Goal: Information Seeking & Learning: Learn about a topic

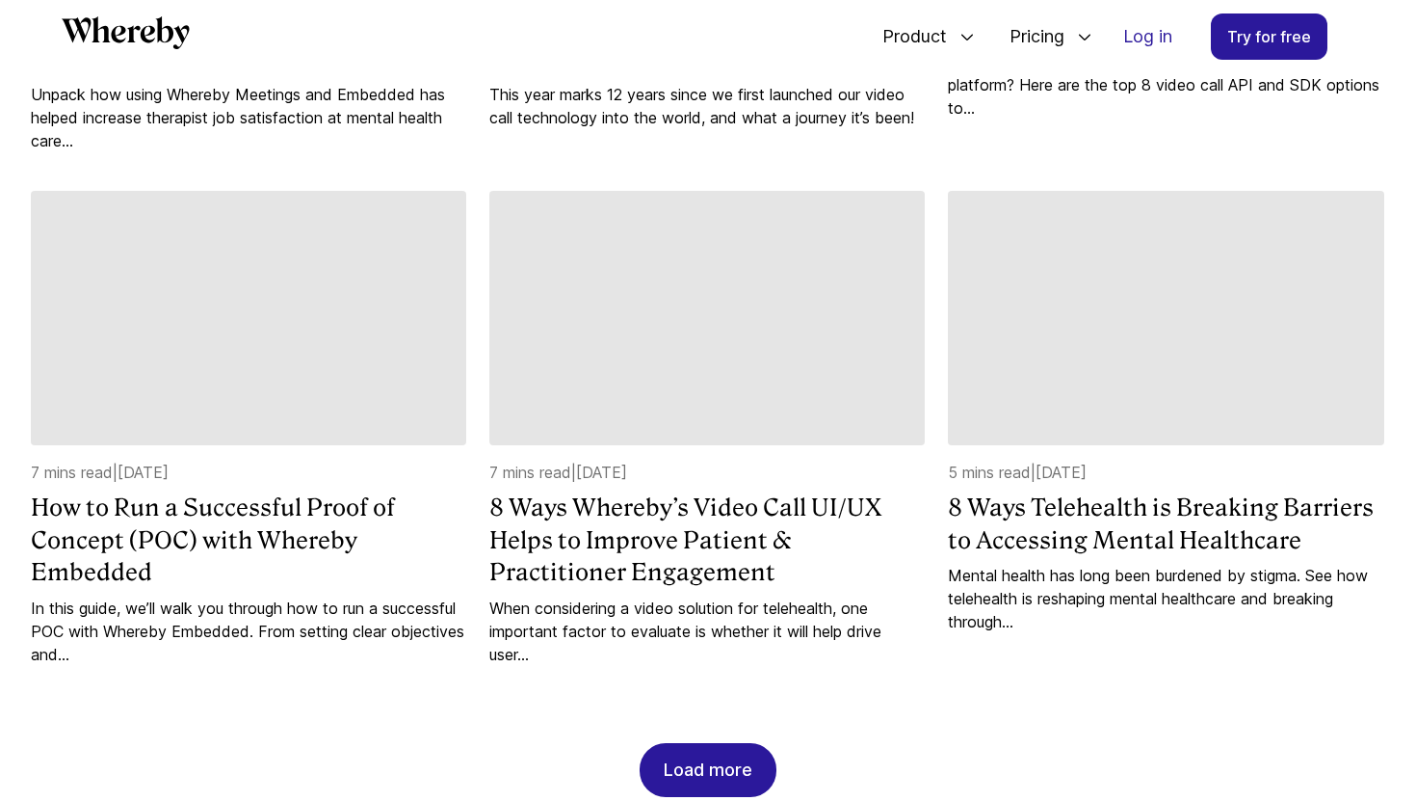
scroll to position [1683, 0]
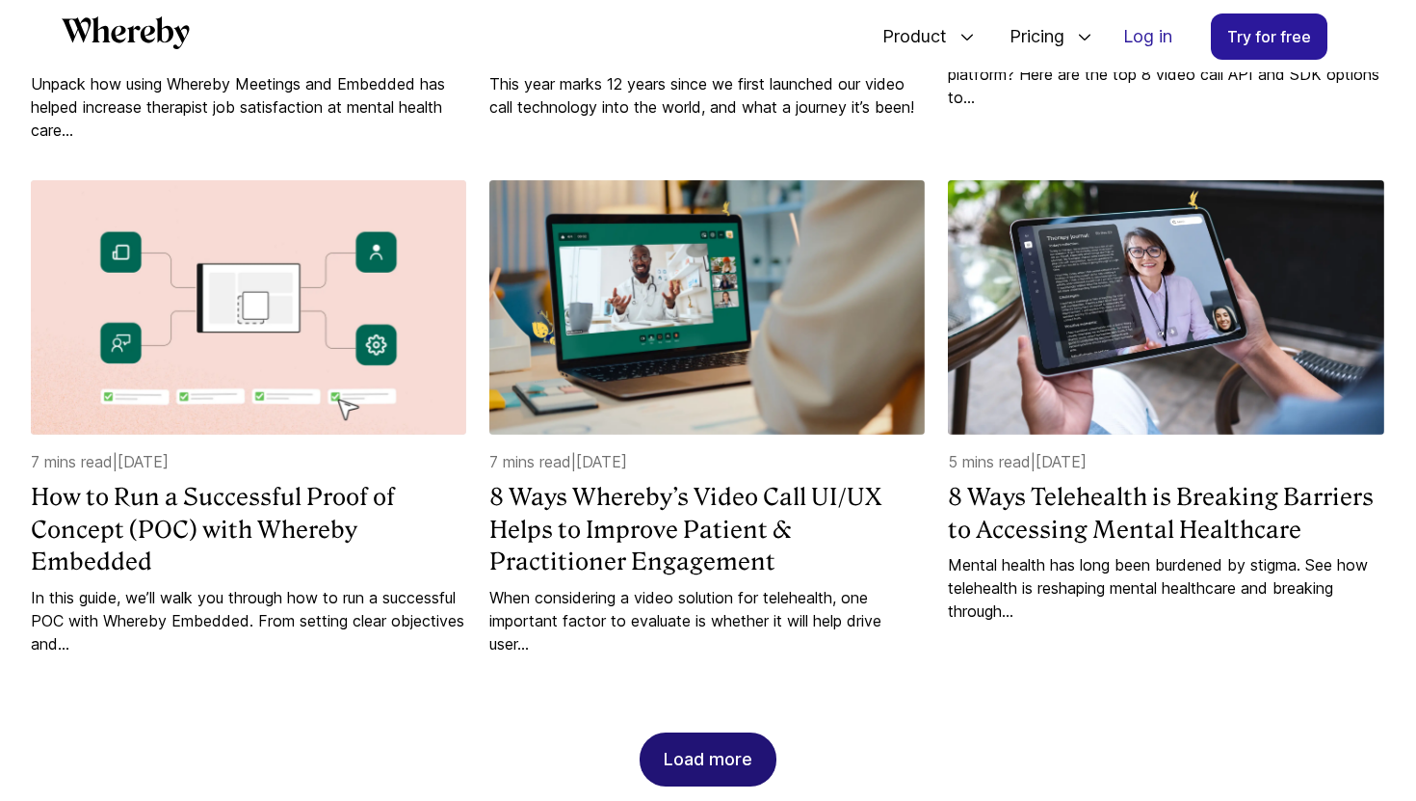
click at [714, 733] on div "Load more" at bounding box center [708, 759] width 89 height 52
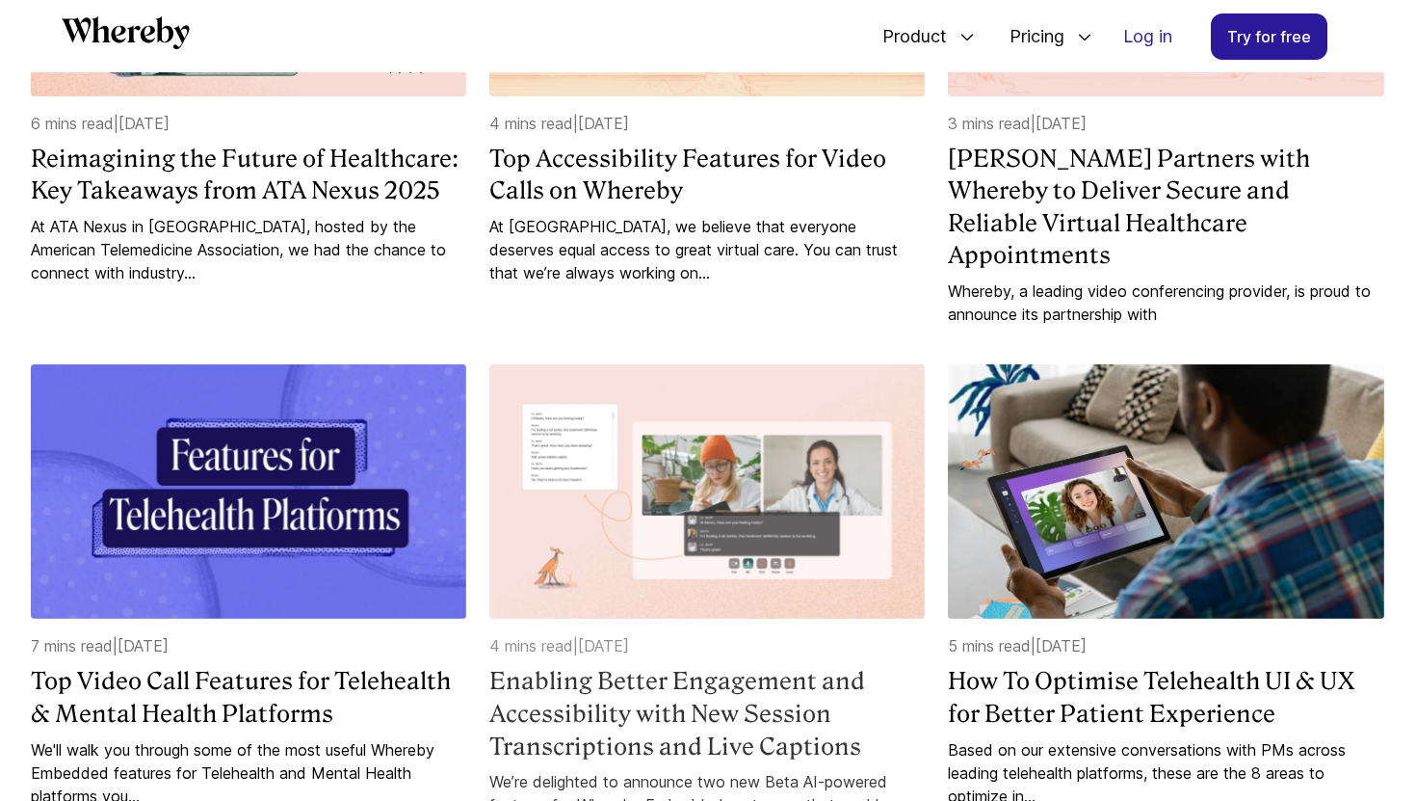
scroll to position [2932, 0]
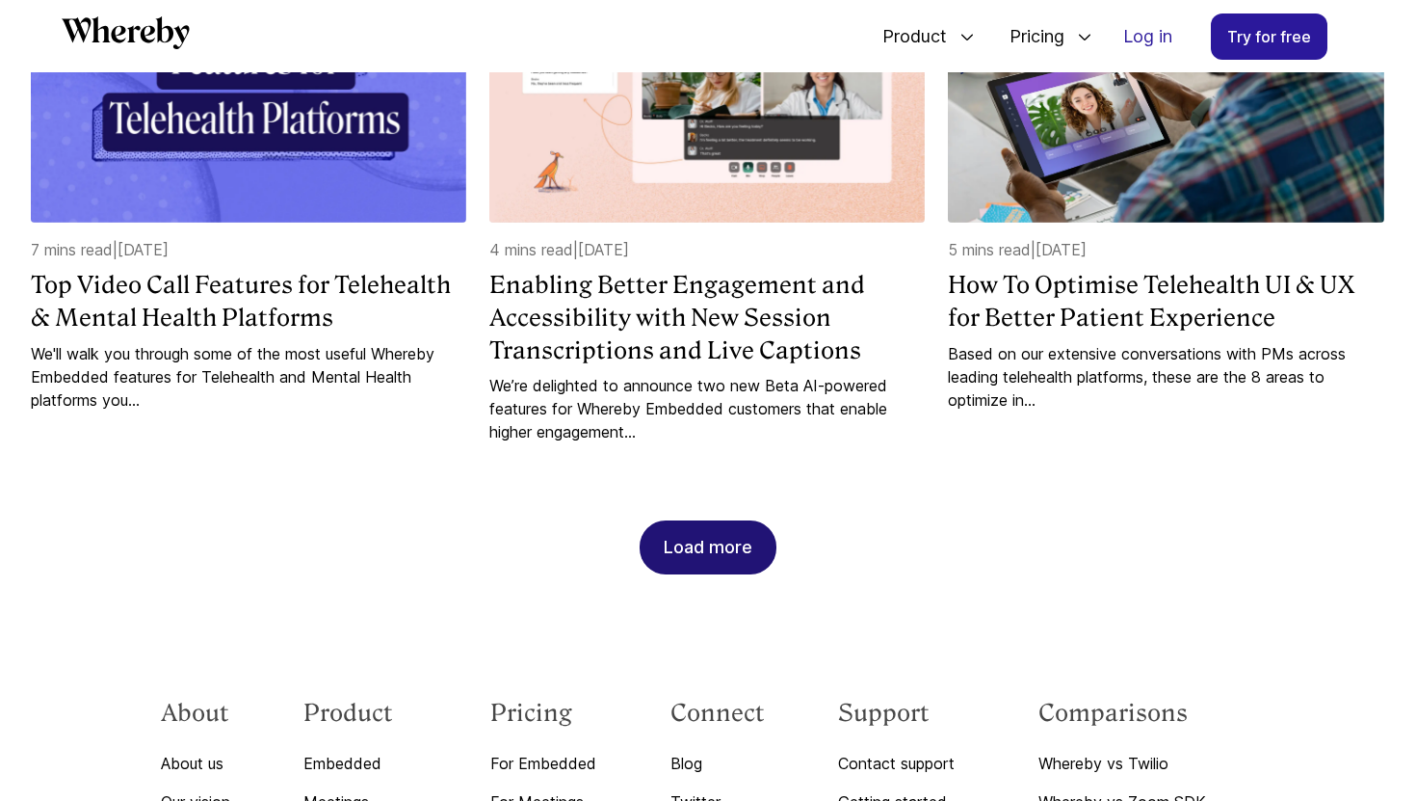
click at [741, 521] on div "Load more" at bounding box center [708, 547] width 89 height 52
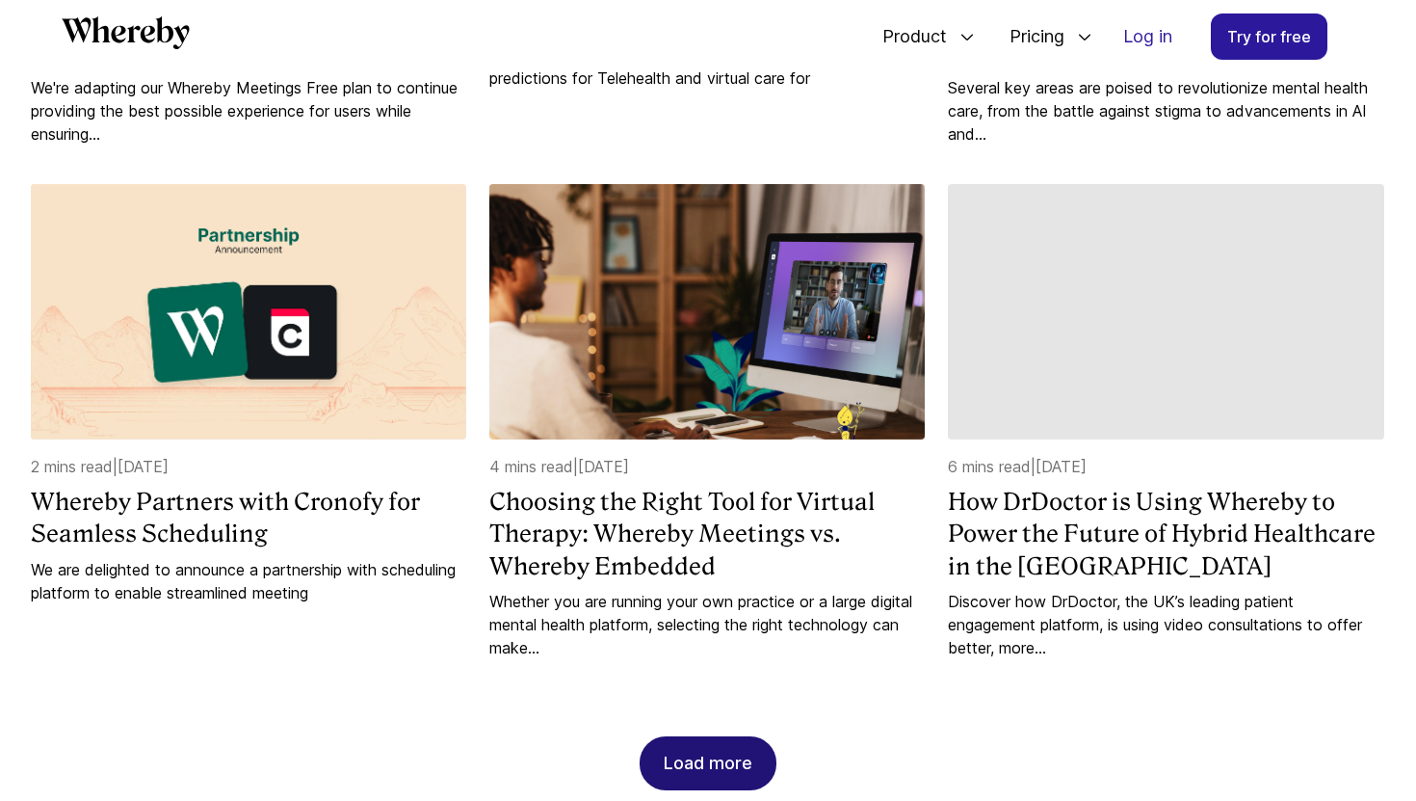
scroll to position [3713, 0]
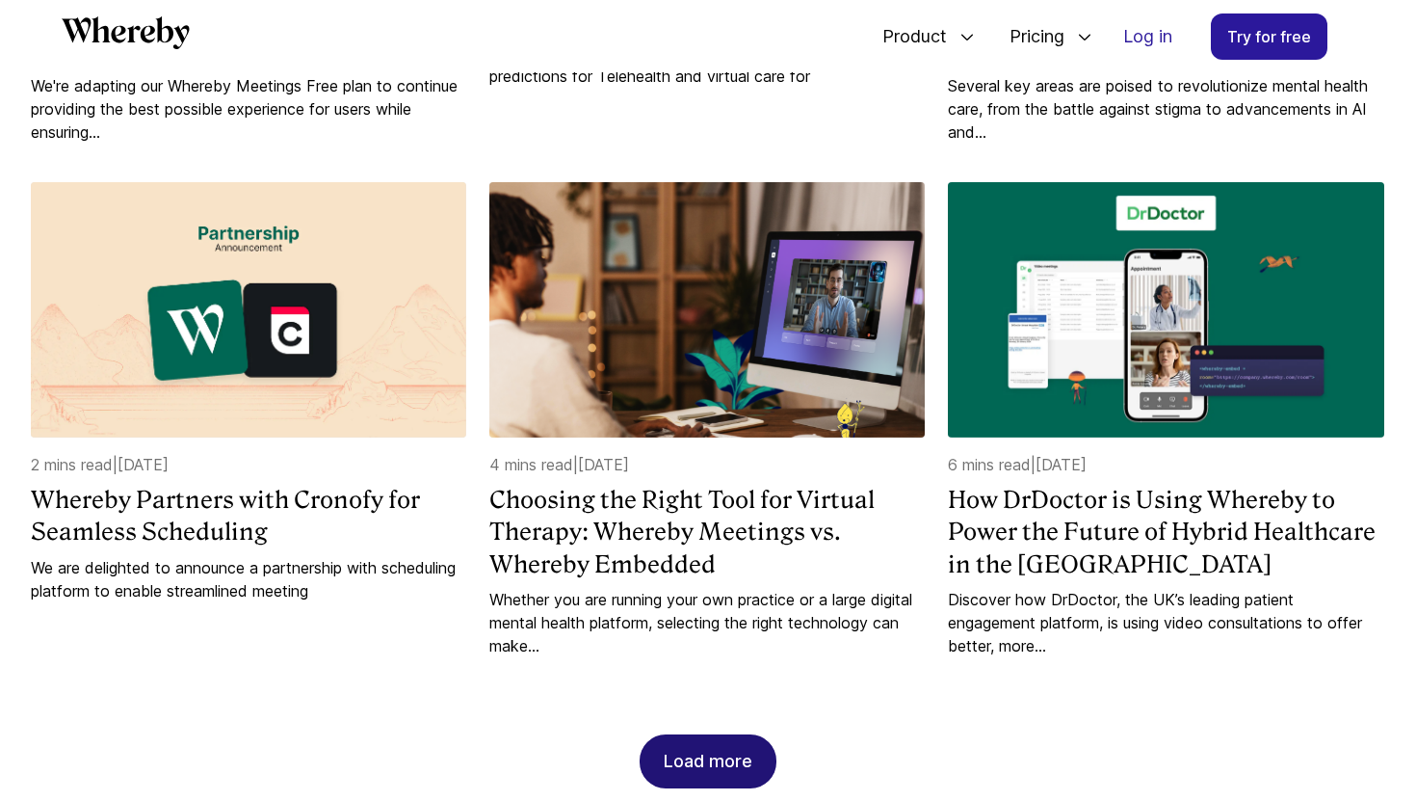
click at [699, 735] on div "Load more" at bounding box center [708, 761] width 89 height 52
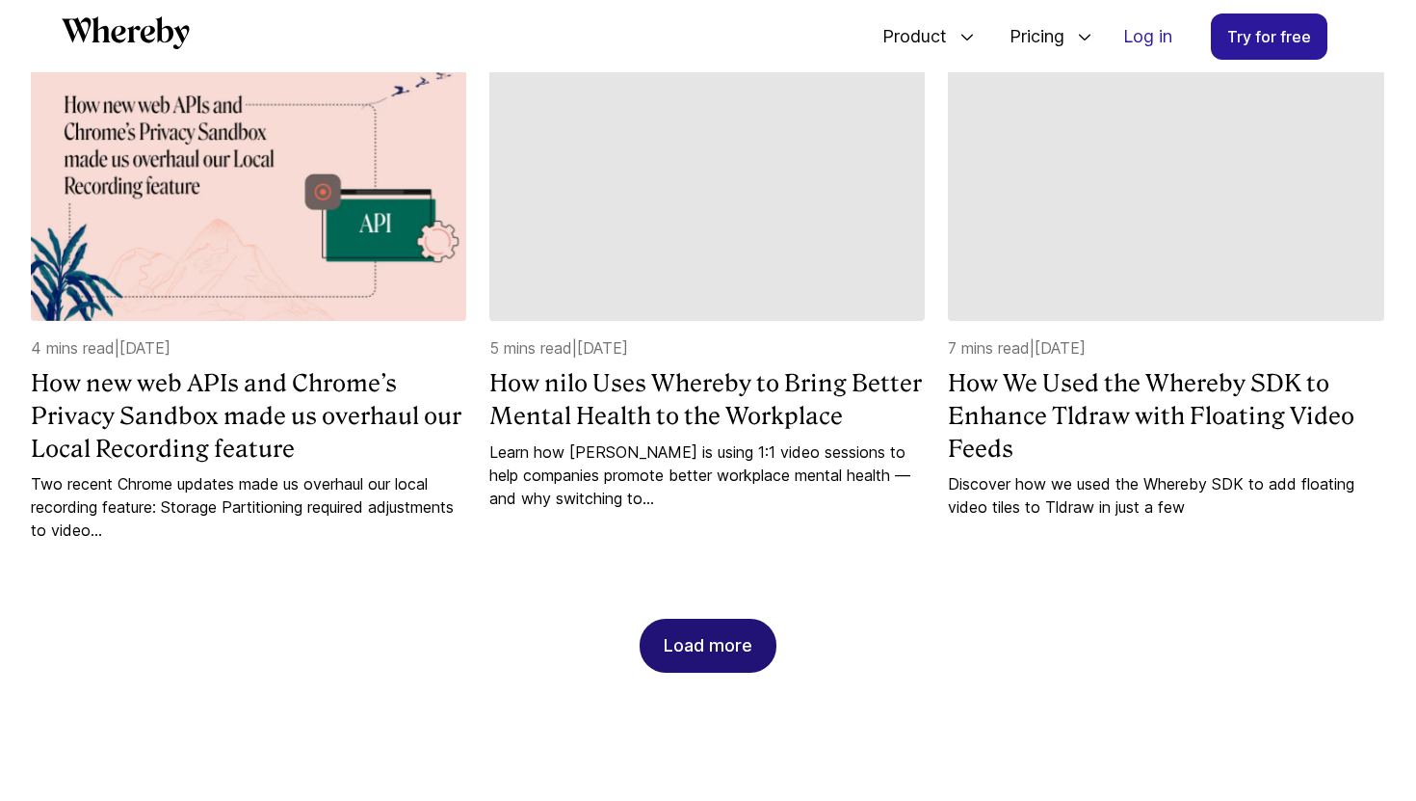
scroll to position [4858, 0]
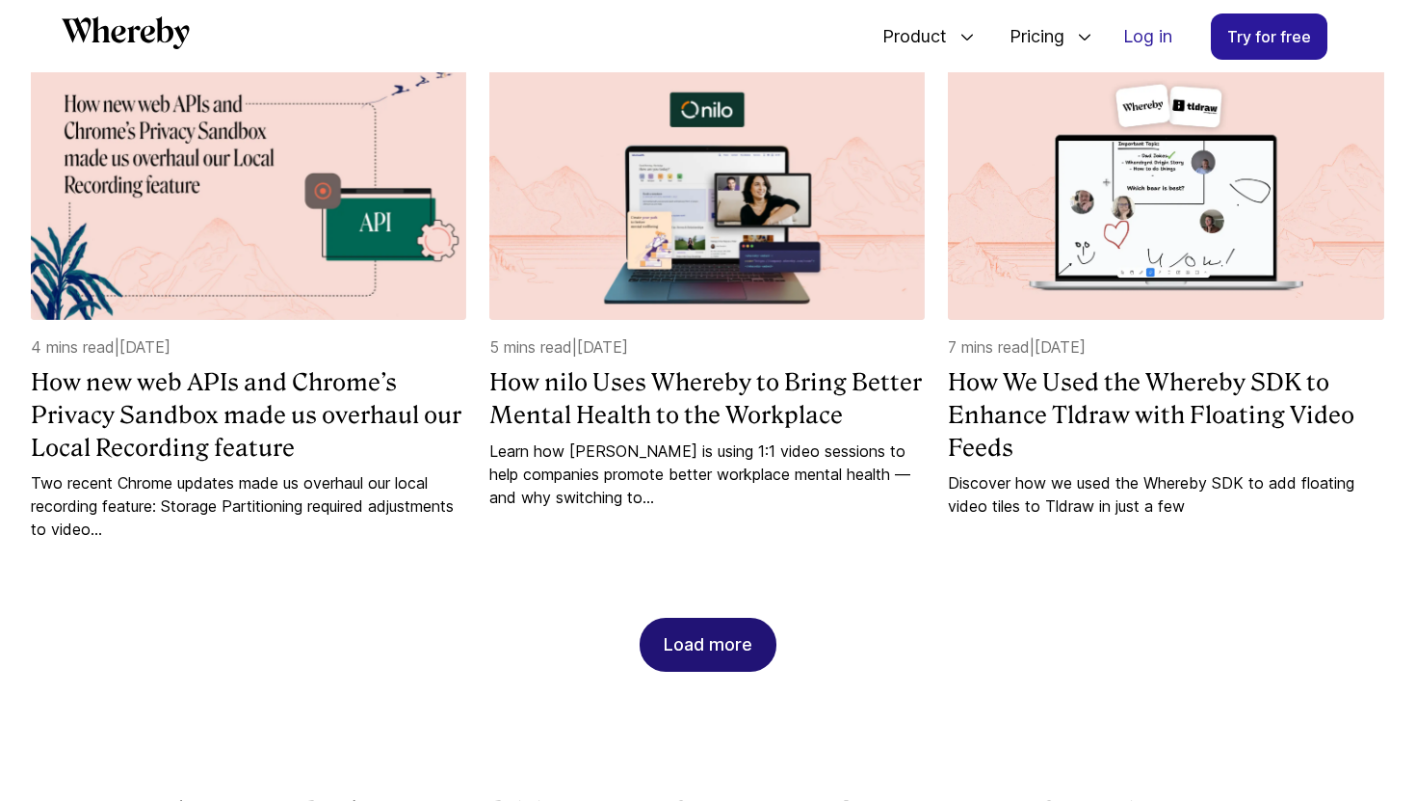
click at [695, 619] on div "Load more" at bounding box center [708, 645] width 89 height 52
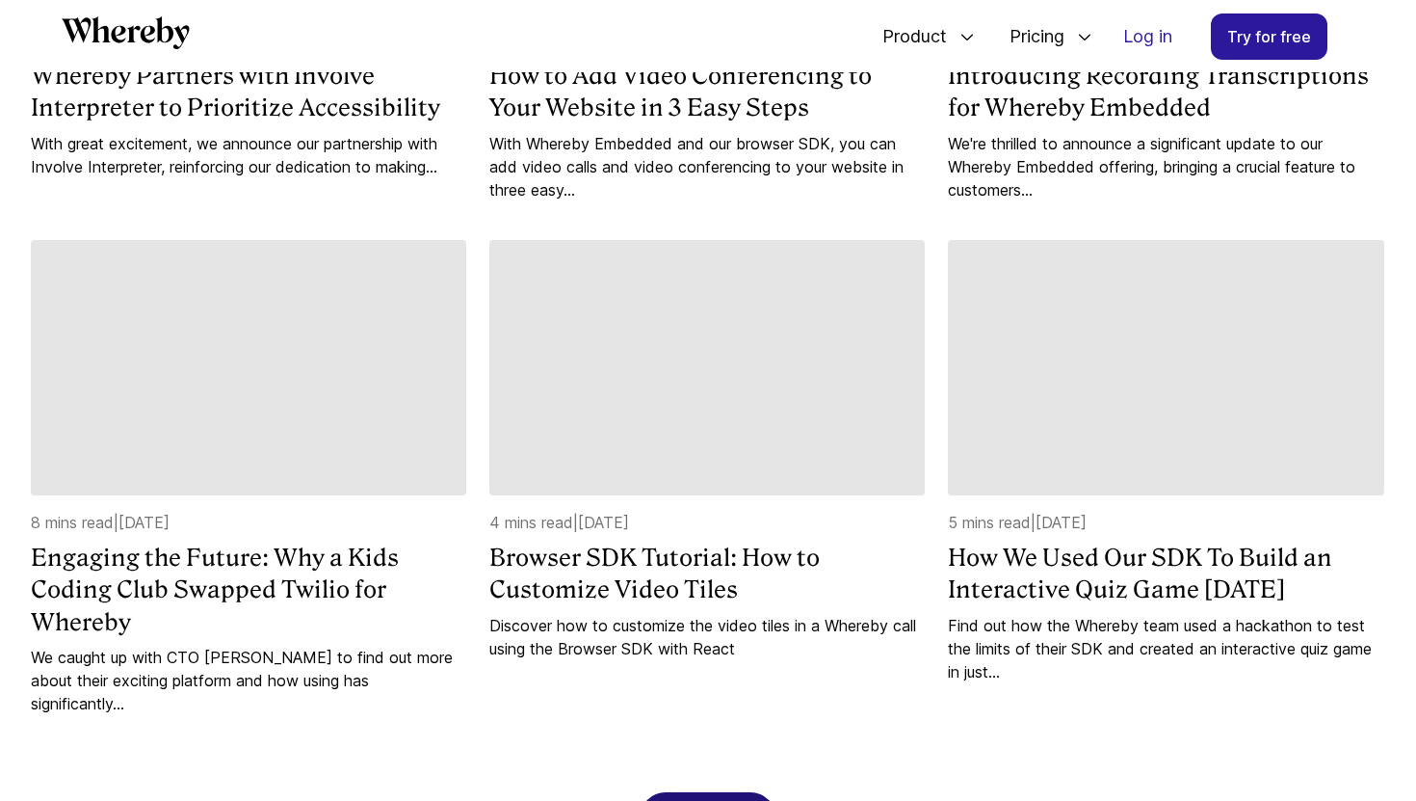
scroll to position [5684, 0]
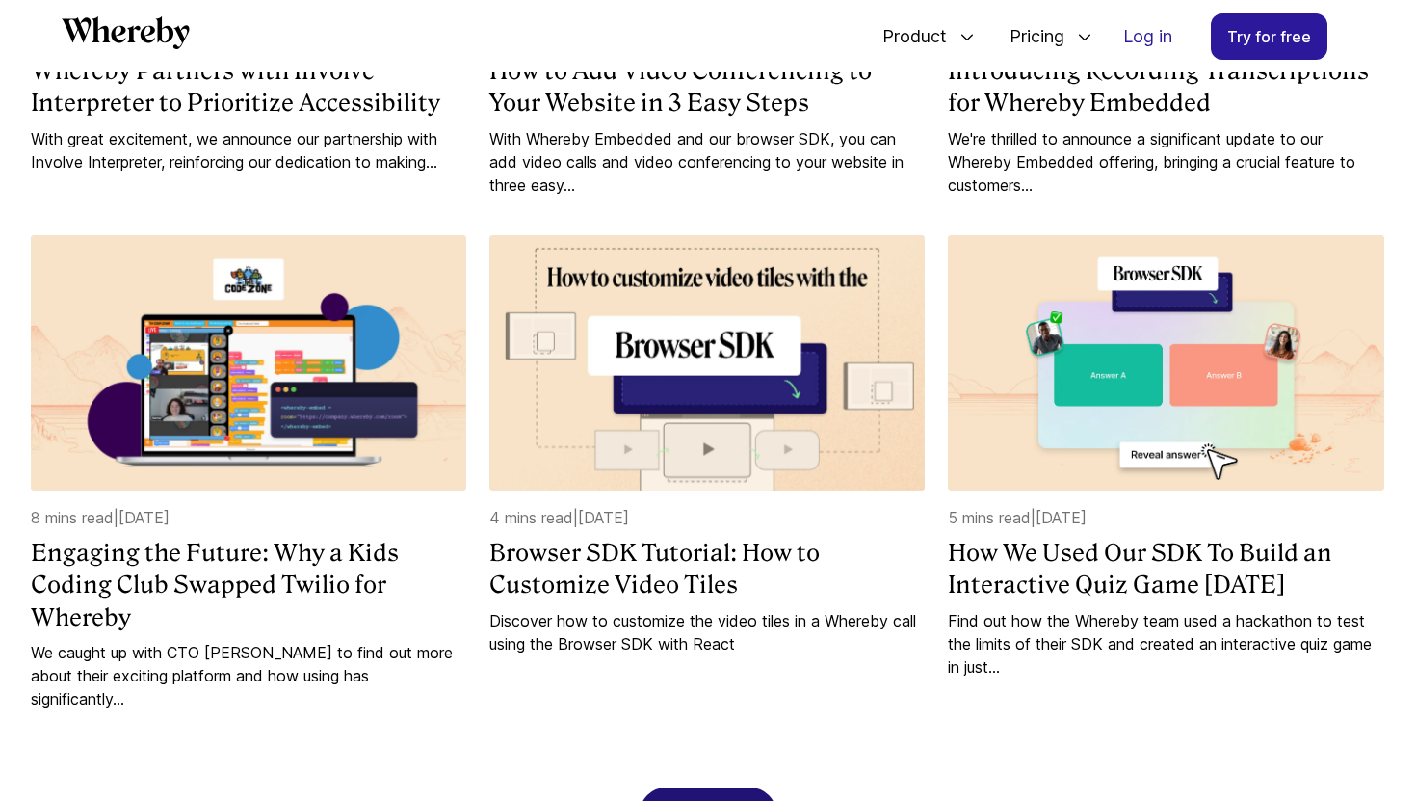
click at [735, 788] on div "Load more" at bounding box center [708, 814] width 89 height 52
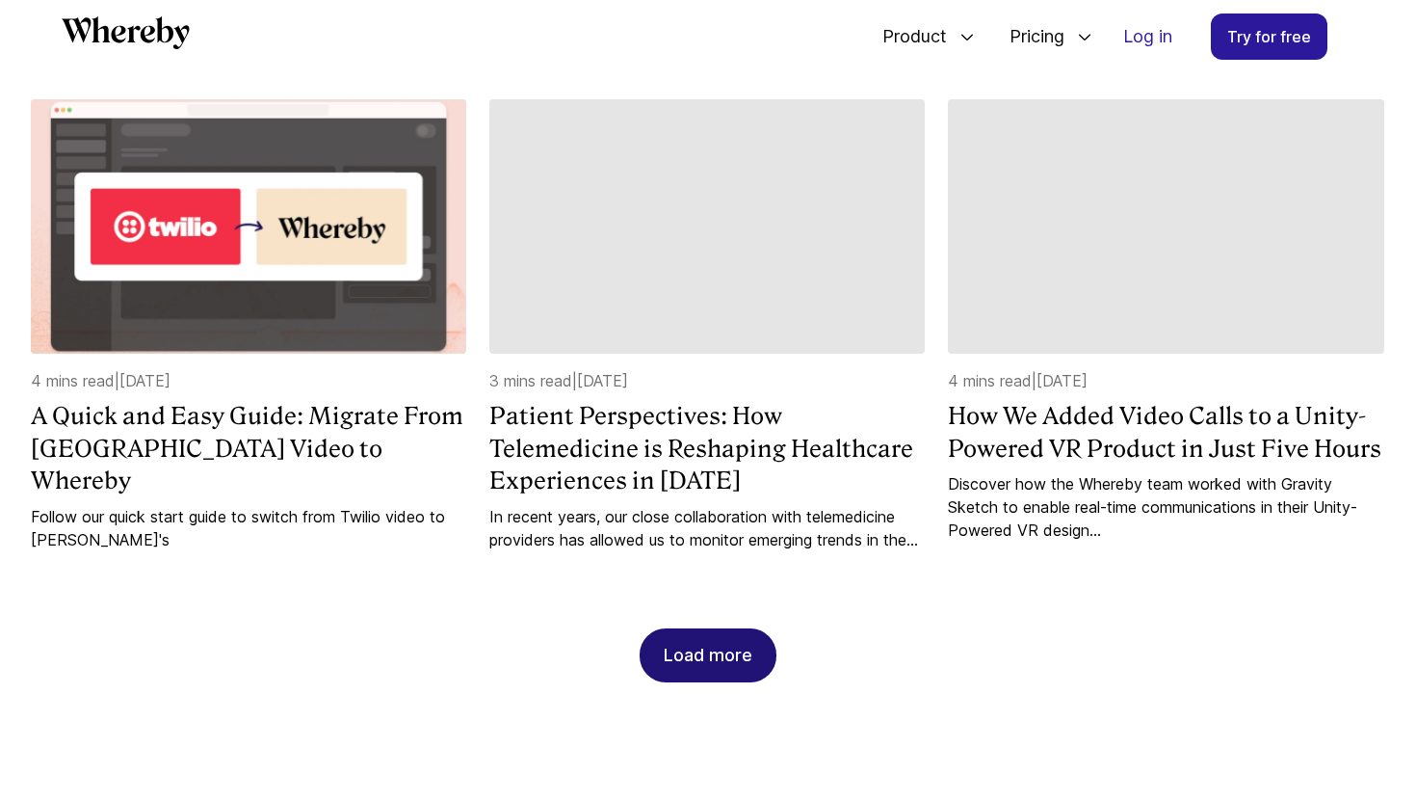
scroll to position [6862, 0]
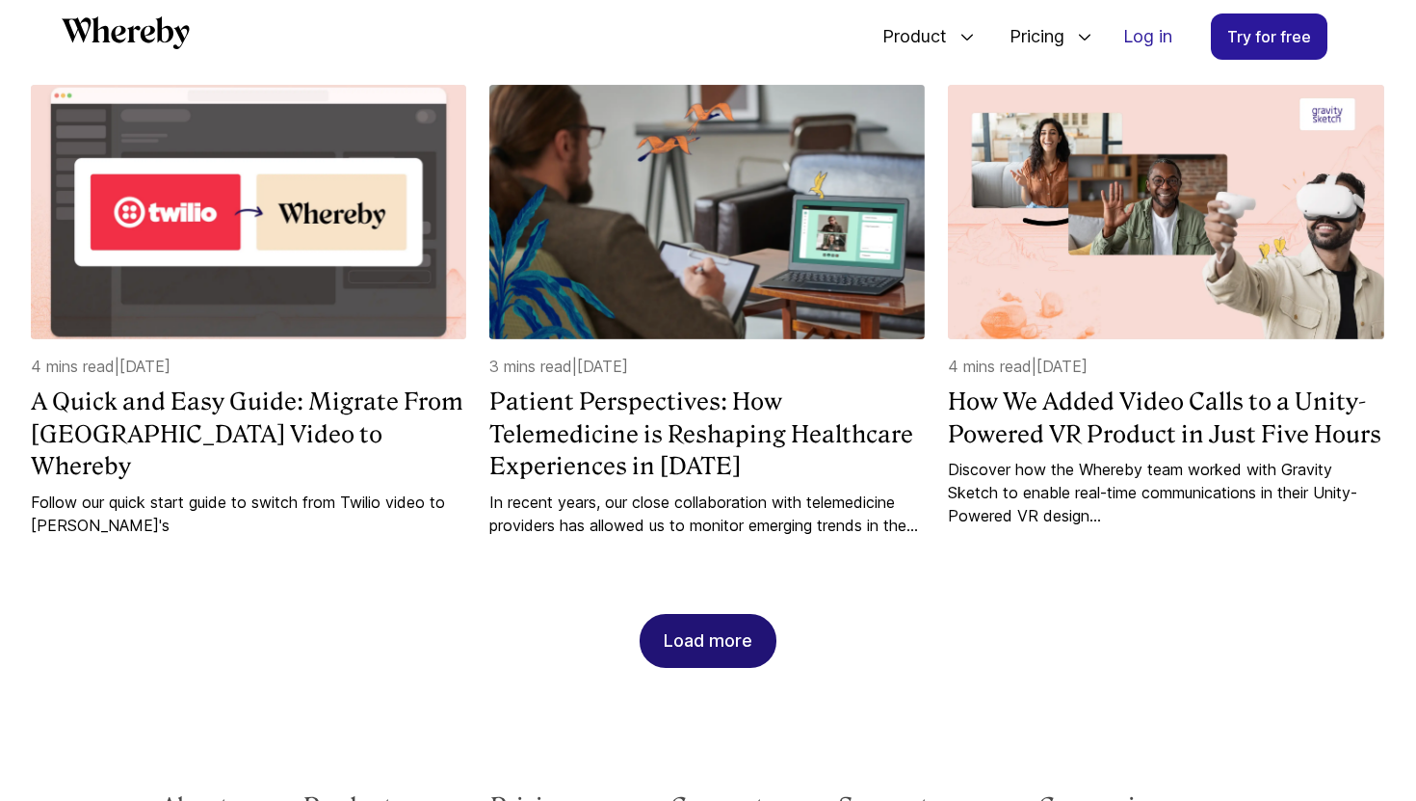
click at [688, 615] on div "Load more" at bounding box center [708, 641] width 89 height 52
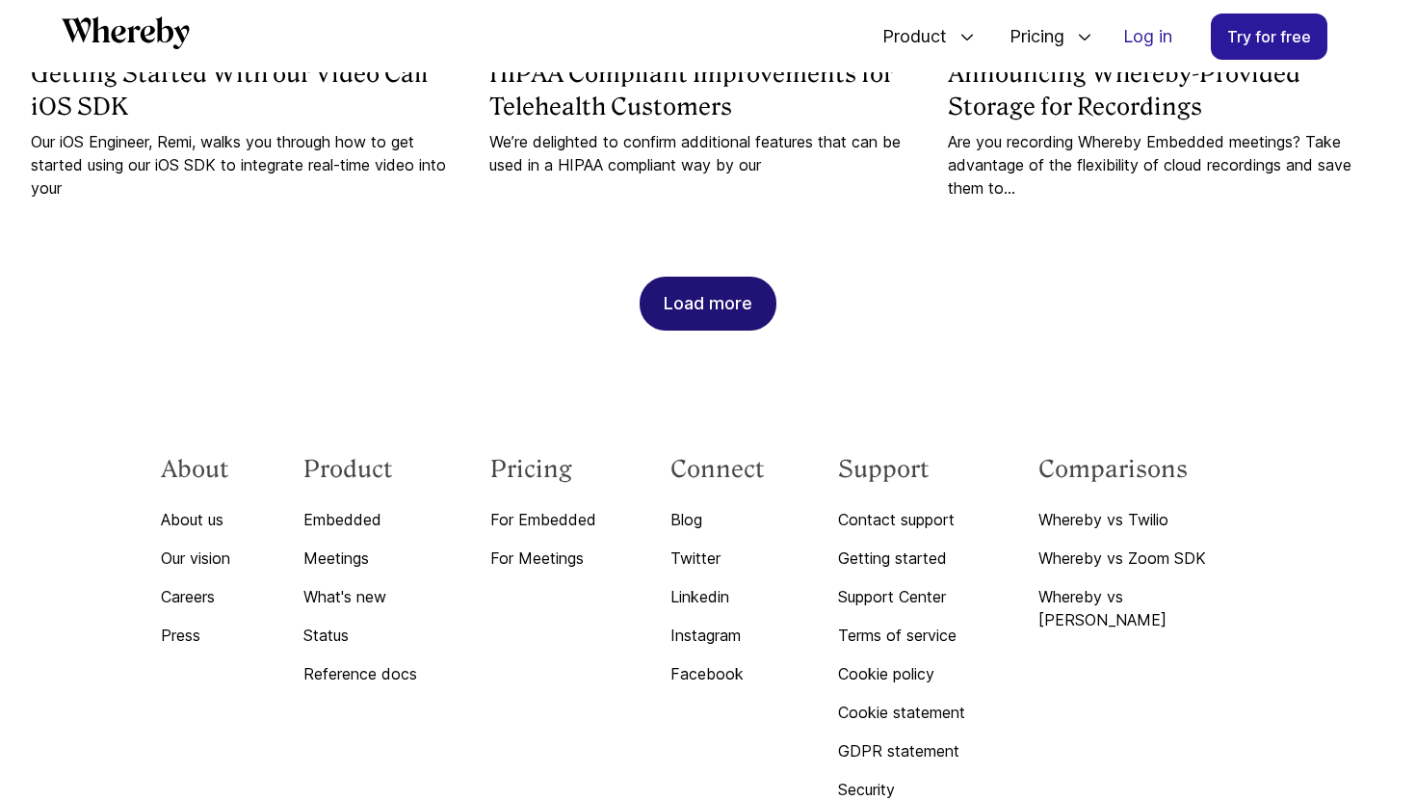
scroll to position [8299, 0]
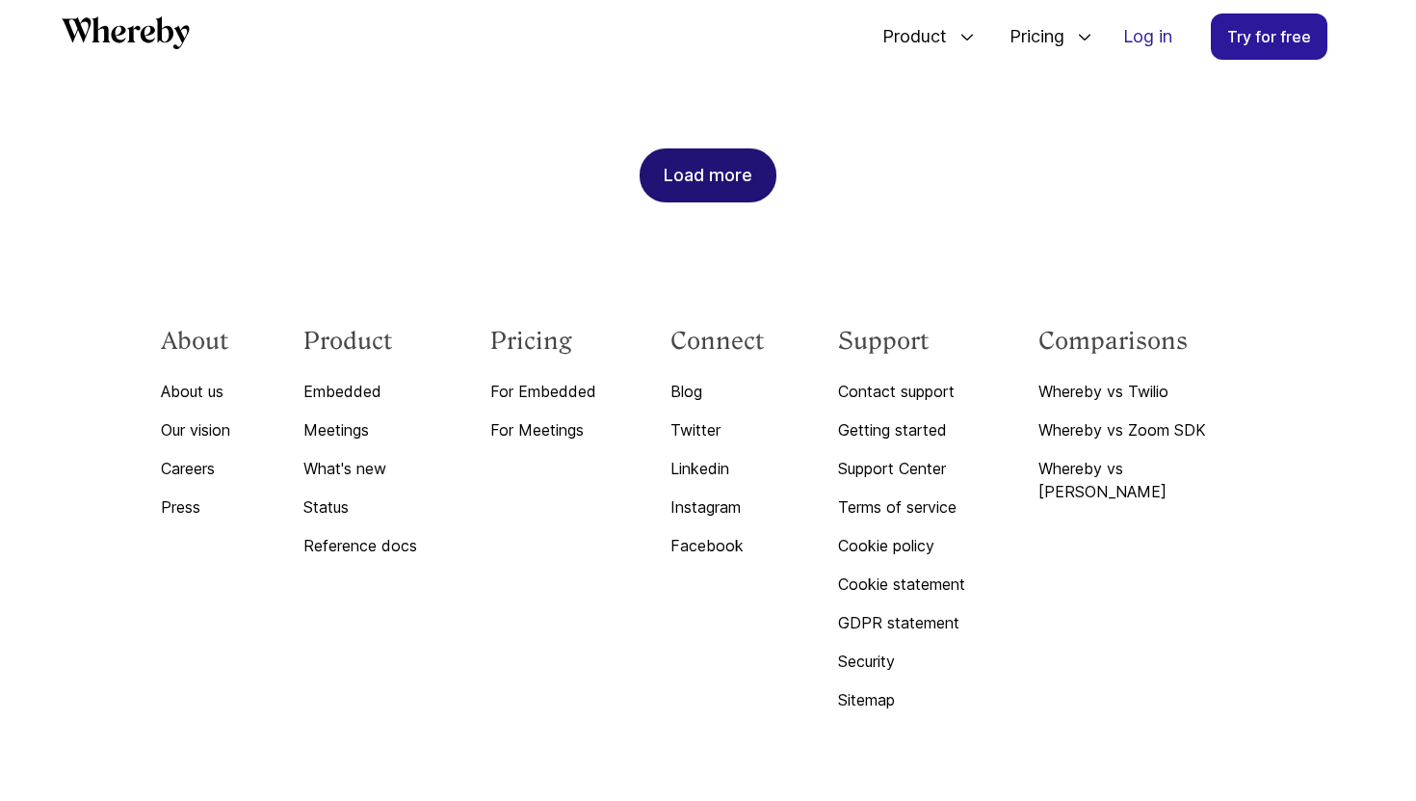
click at [707, 149] on div "Load more" at bounding box center [708, 175] width 89 height 52
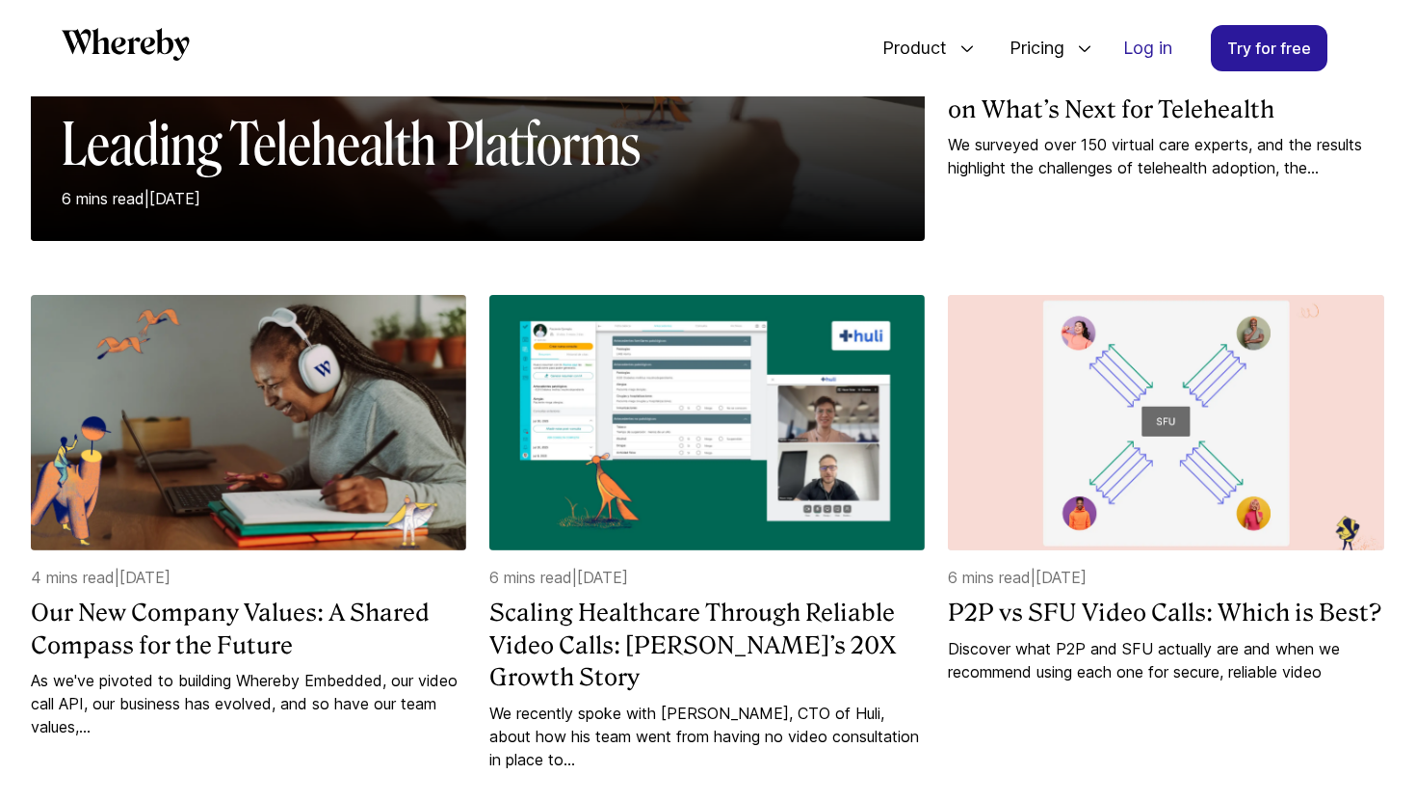
scroll to position [0, 0]
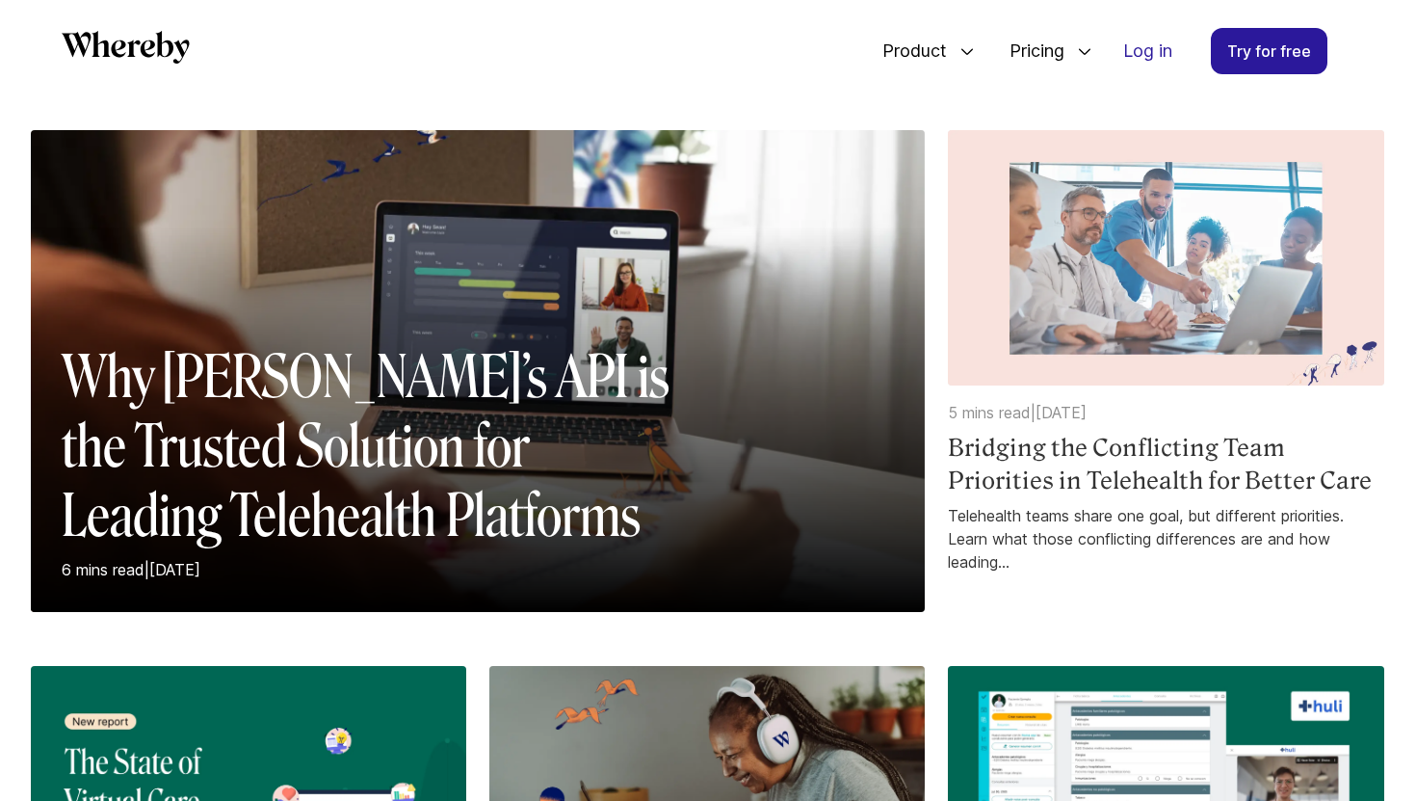
scroll to position [189, 0]
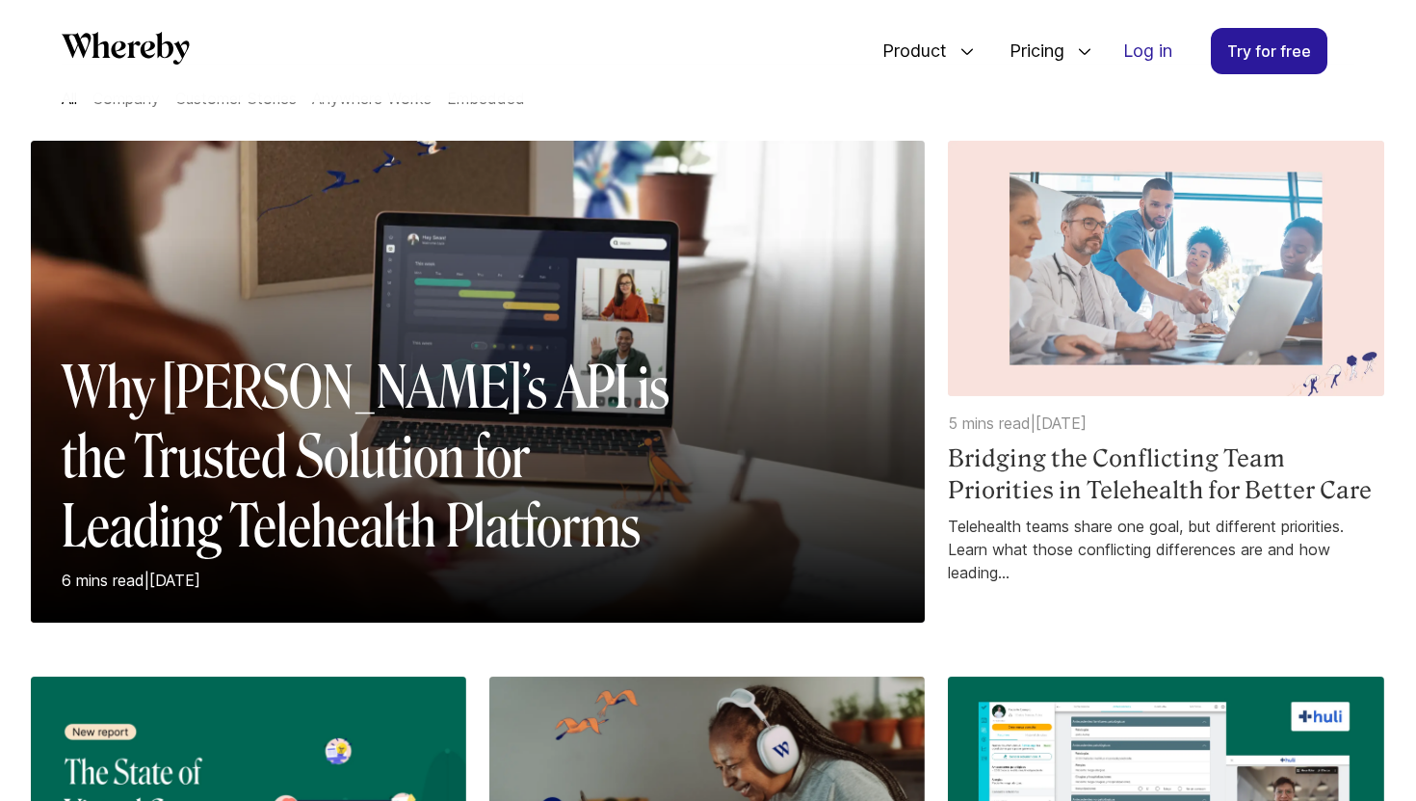
click at [1131, 460] on h4 "Bridging the Conflicting Team Priorities in Telehealth for Better Care" at bounding box center [1165, 474] width 435 height 65
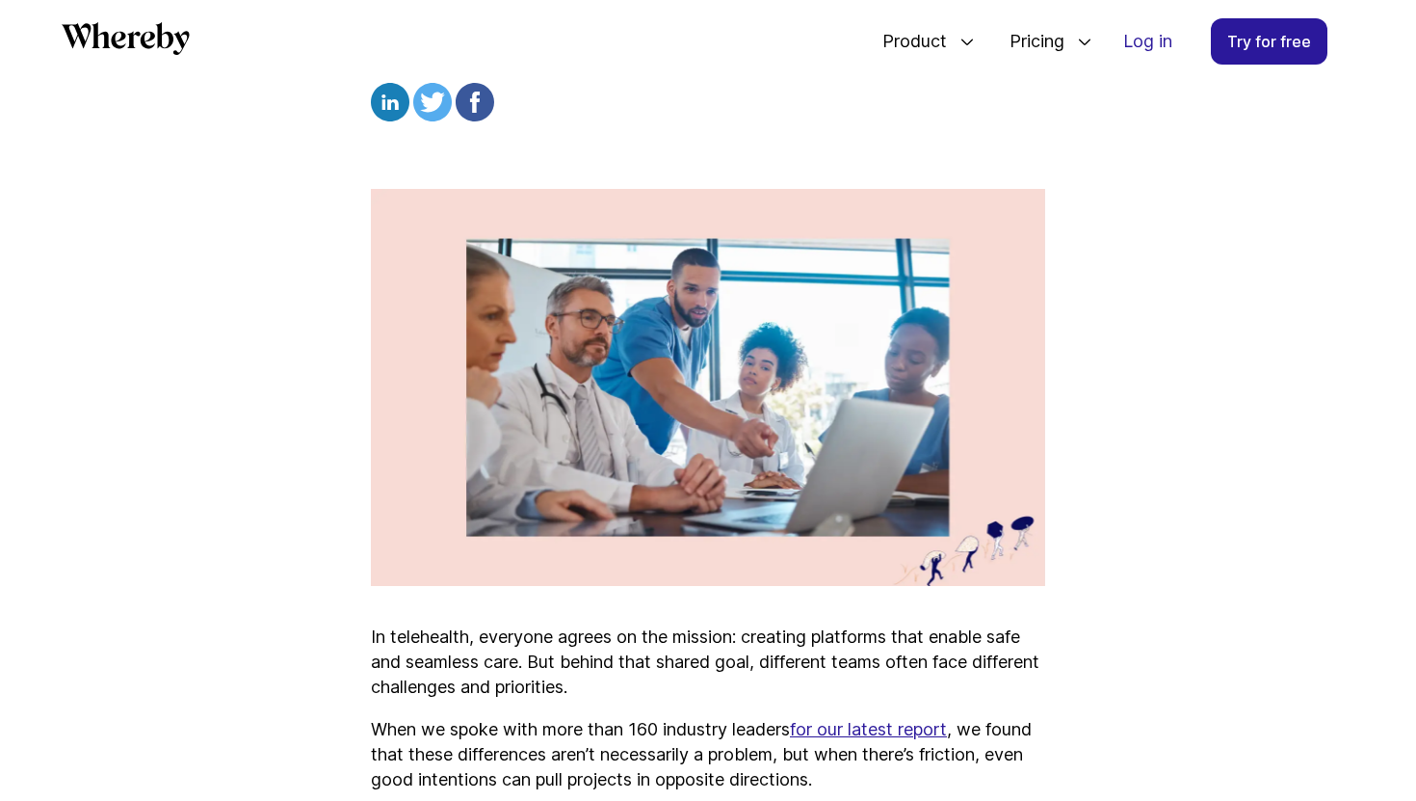
scroll to position [713, 0]
